Goal: Find specific page/section: Find specific page/section

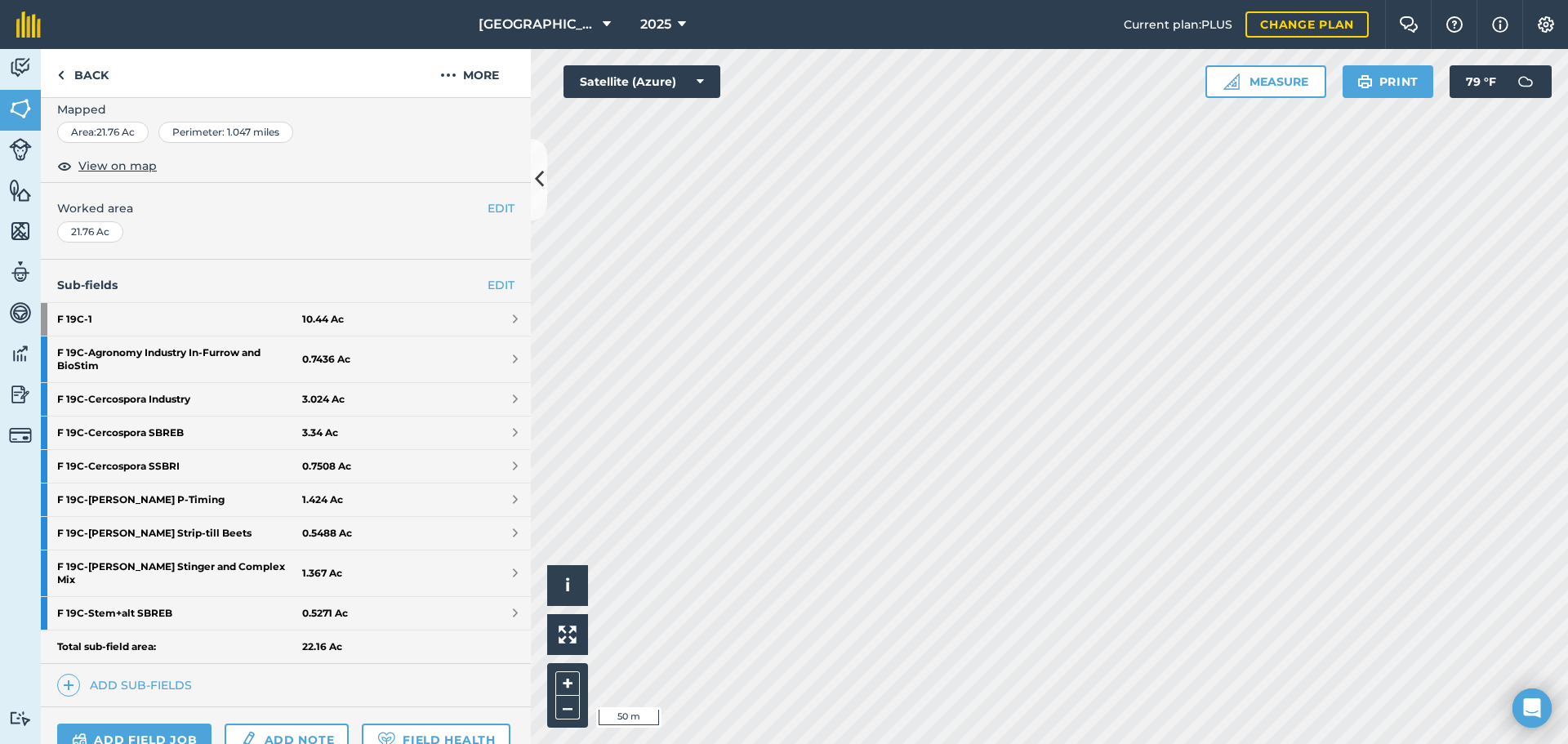
scroll to position [408, 0]
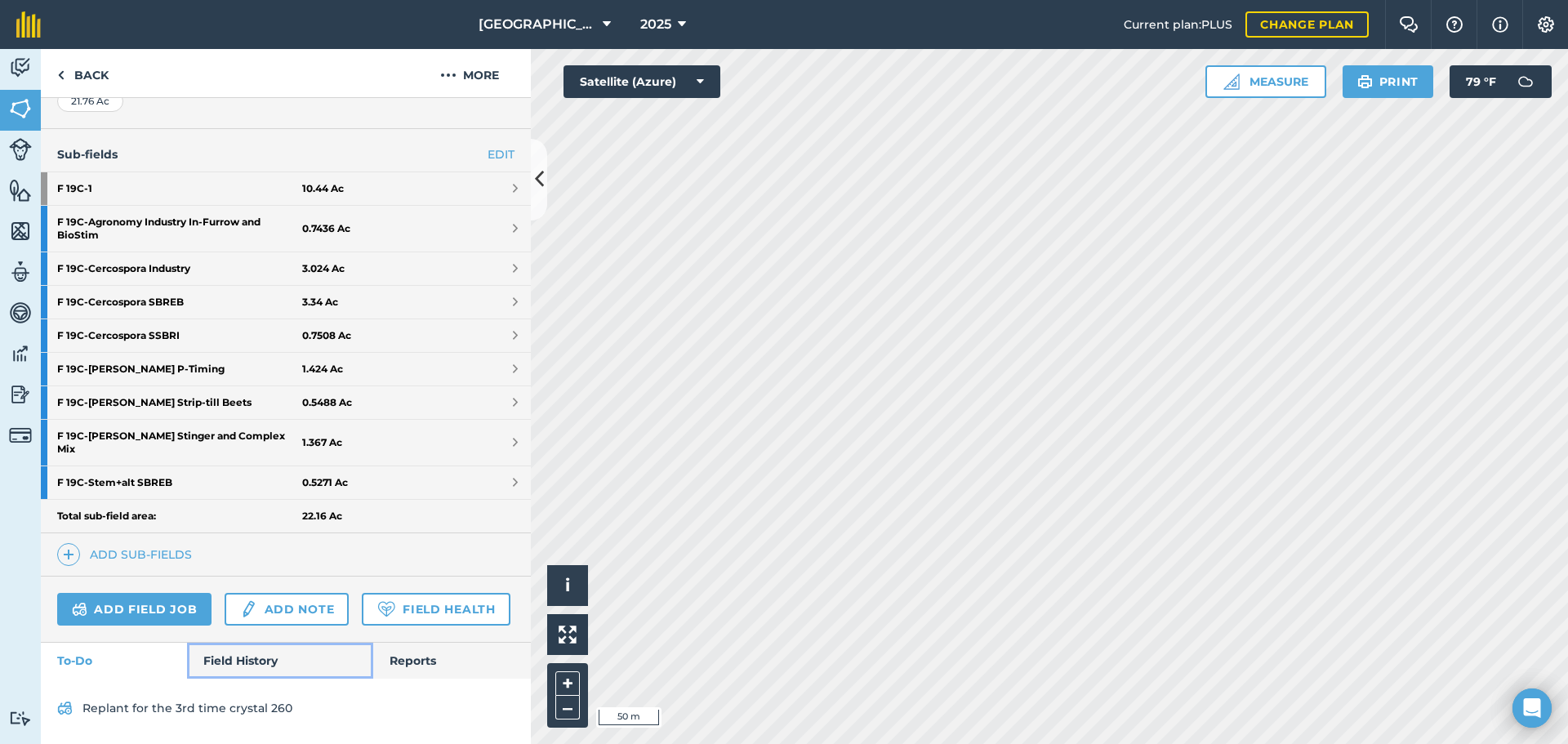
click at [238, 664] on link "Field History" at bounding box center [279, 660] width 185 height 36
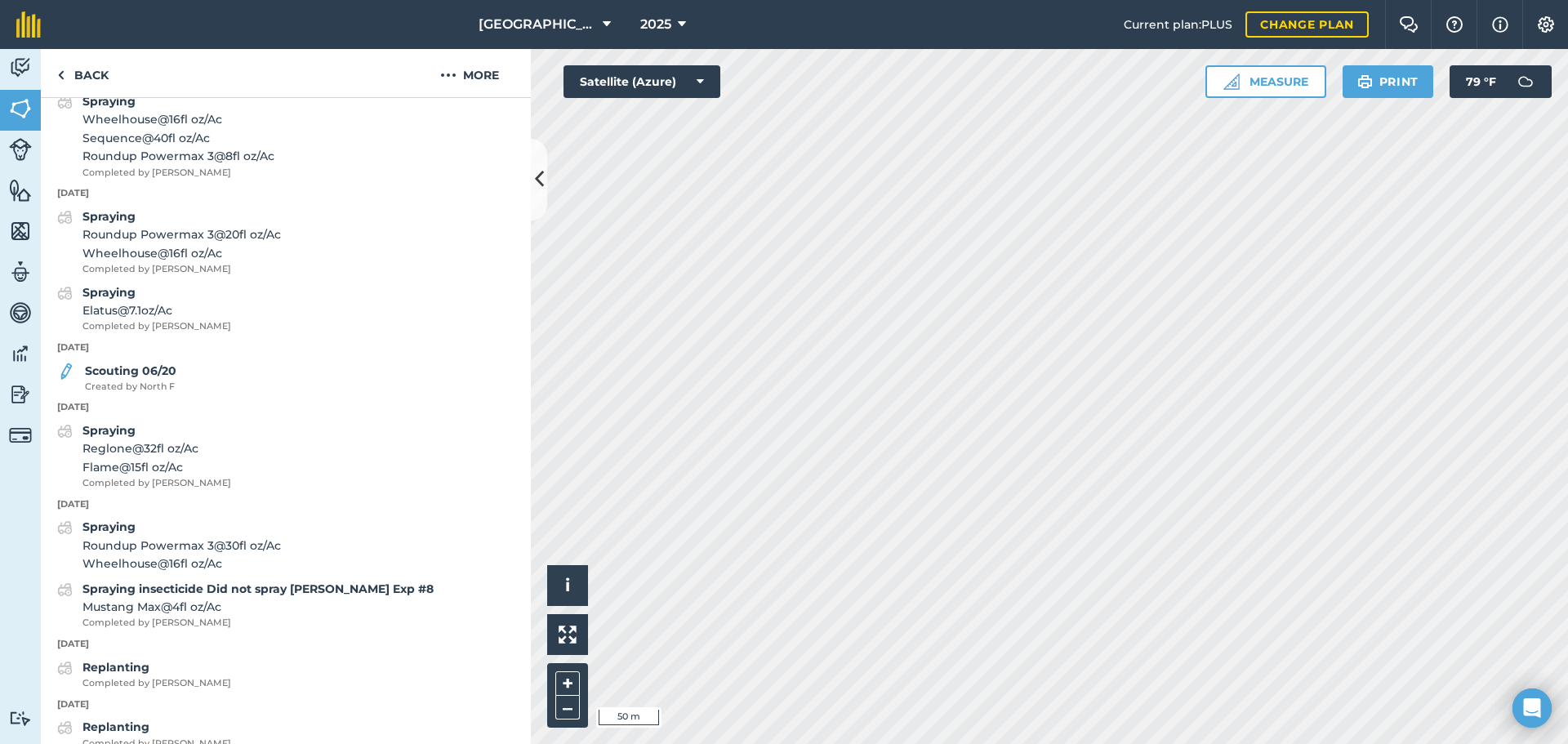
scroll to position [1863, 0]
